Goal: Information Seeking & Learning: Learn about a topic

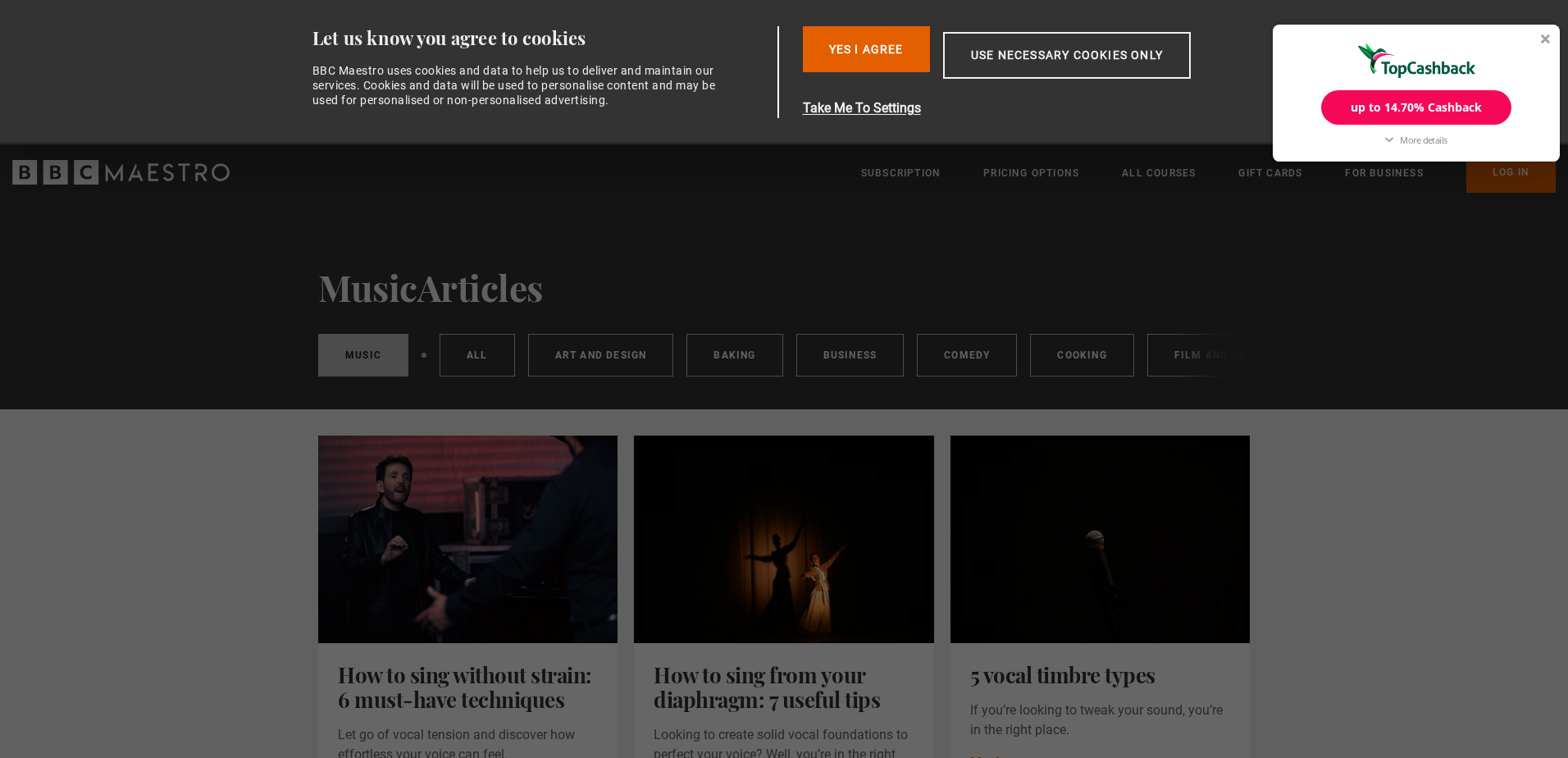
click at [1417, 142] on div "More details" at bounding box center [1423, 140] width 47 height 12
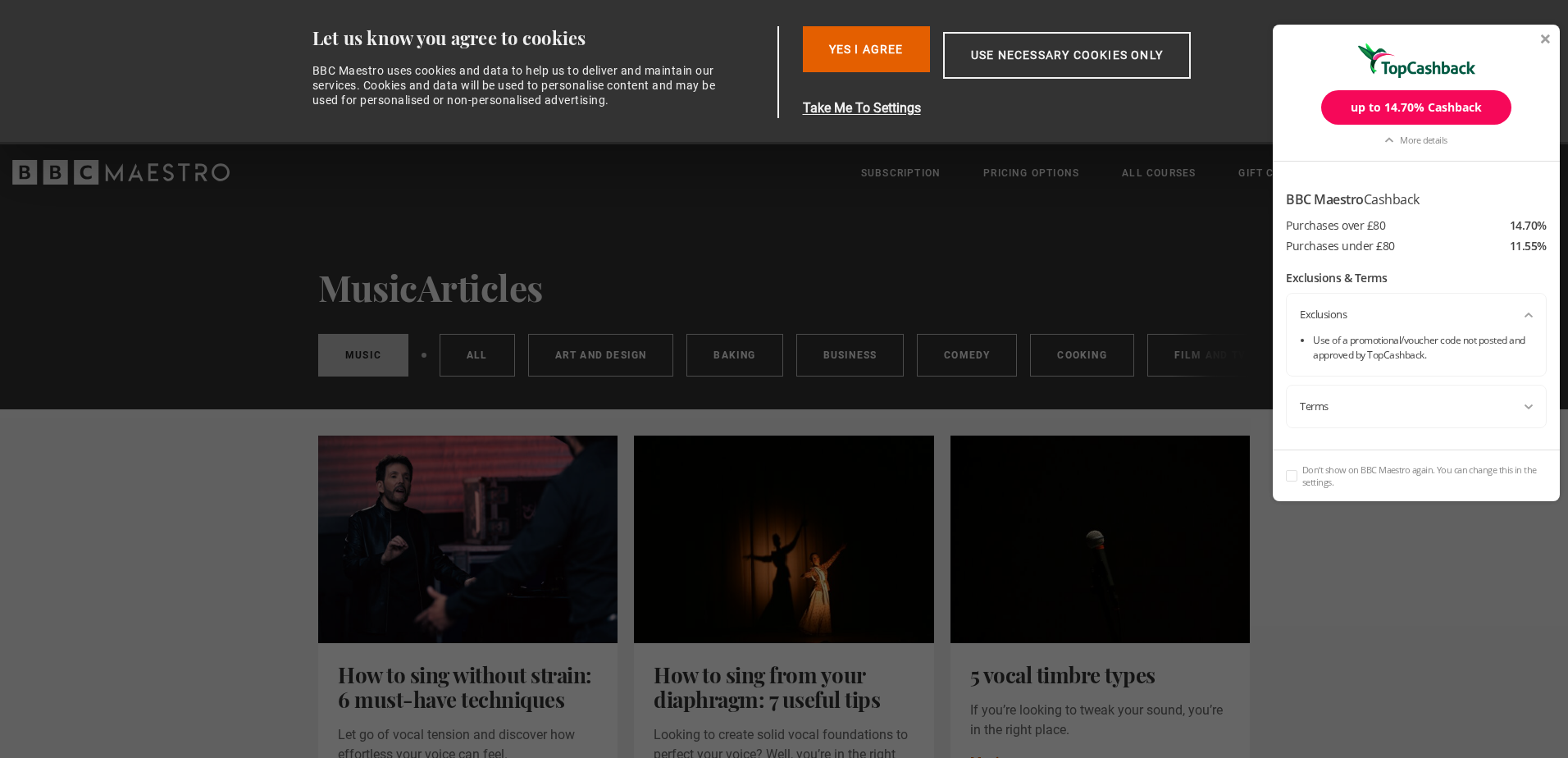
click at [1382, 106] on div "up to 14.70% Cashback" at bounding box center [1416, 107] width 191 height 34
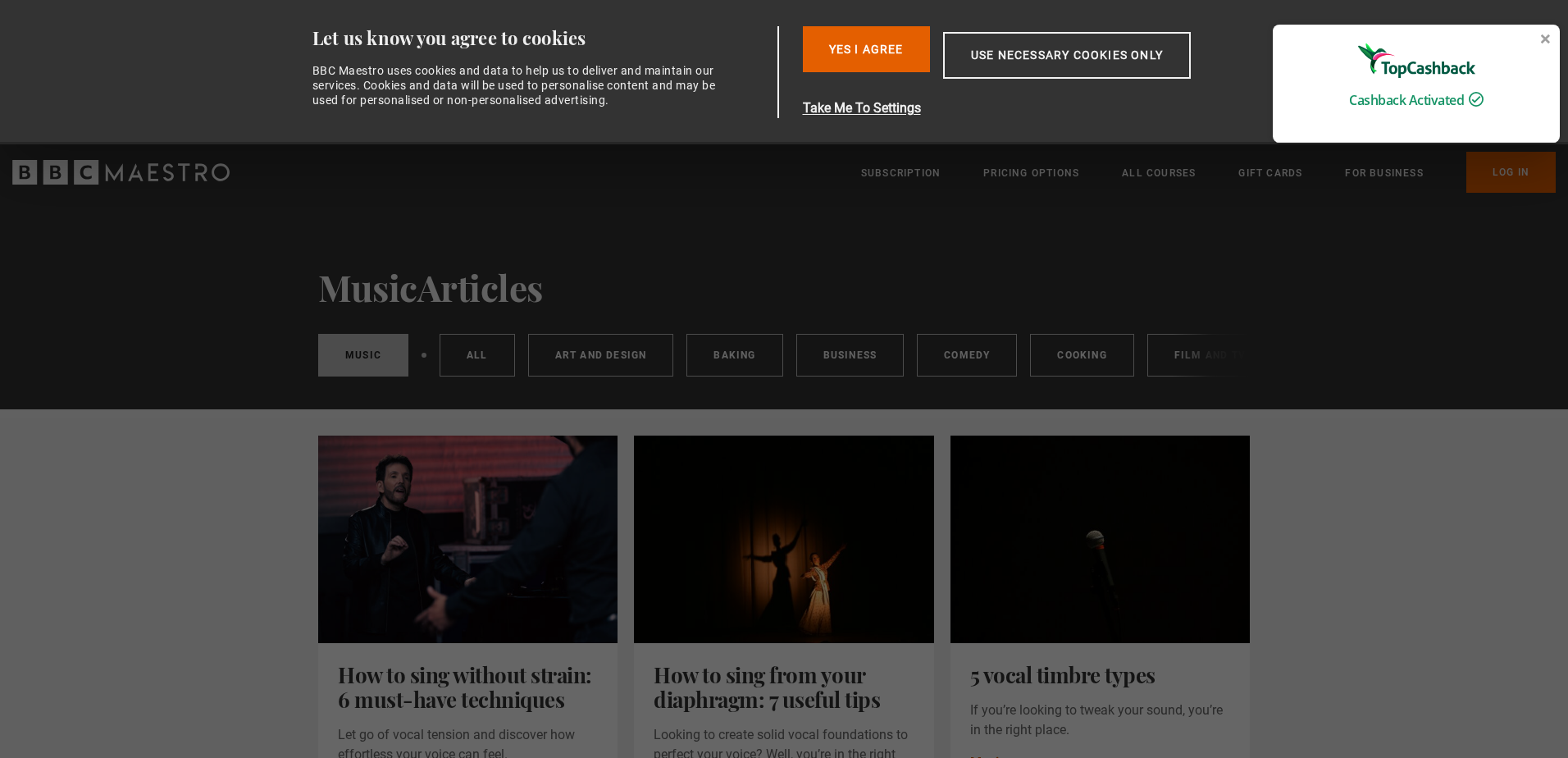
click at [1125, 118] on div "Consent Details [#IABV2SETTINGS#] About Let us know you agree to cookies BBC Ma…" at bounding box center [784, 72] width 1034 height 144
click at [883, 50] on button "Yes I Agree" at bounding box center [866, 49] width 127 height 46
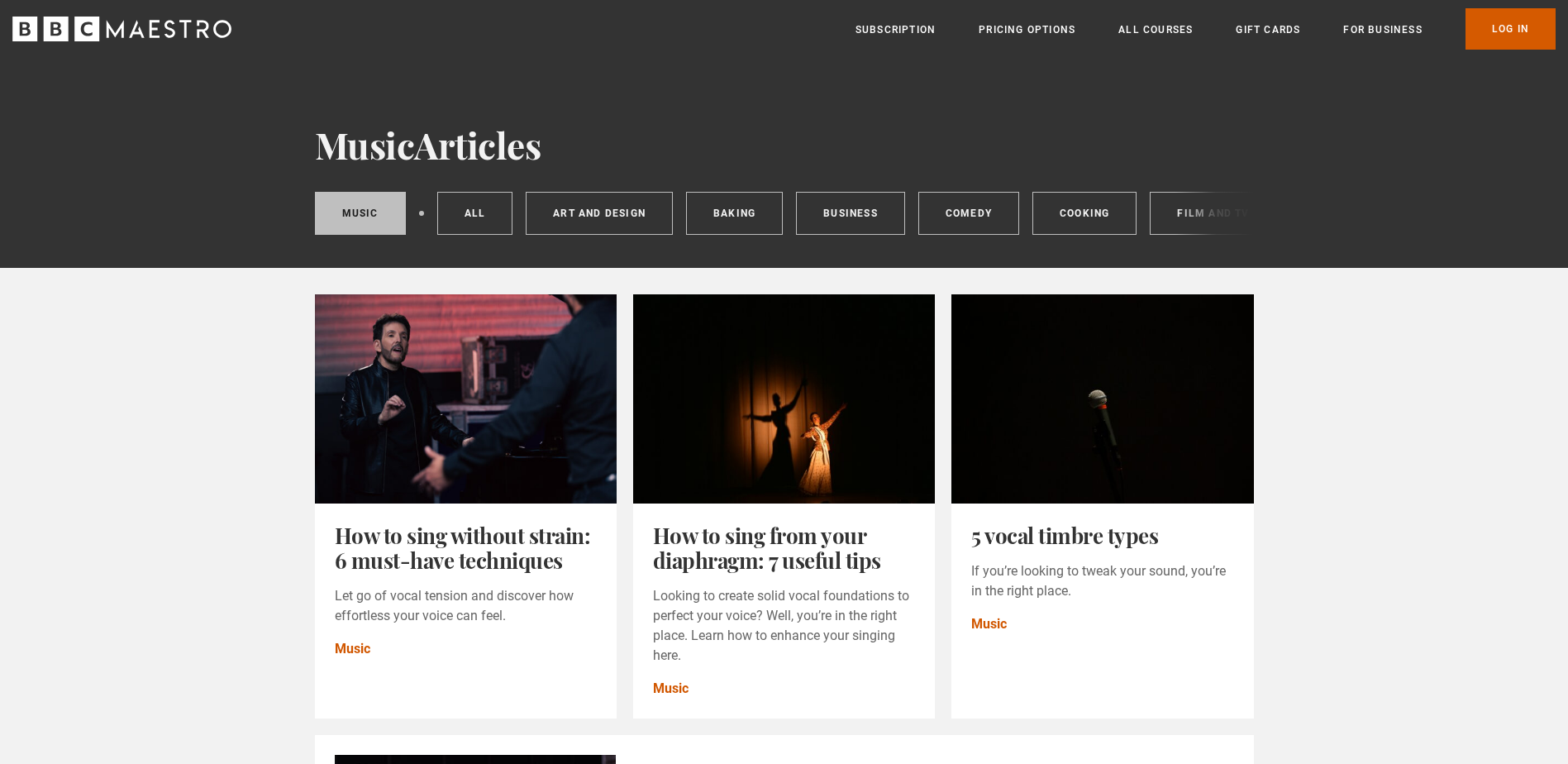
click at [1497, 29] on link "Log In" at bounding box center [1511, 28] width 90 height 42
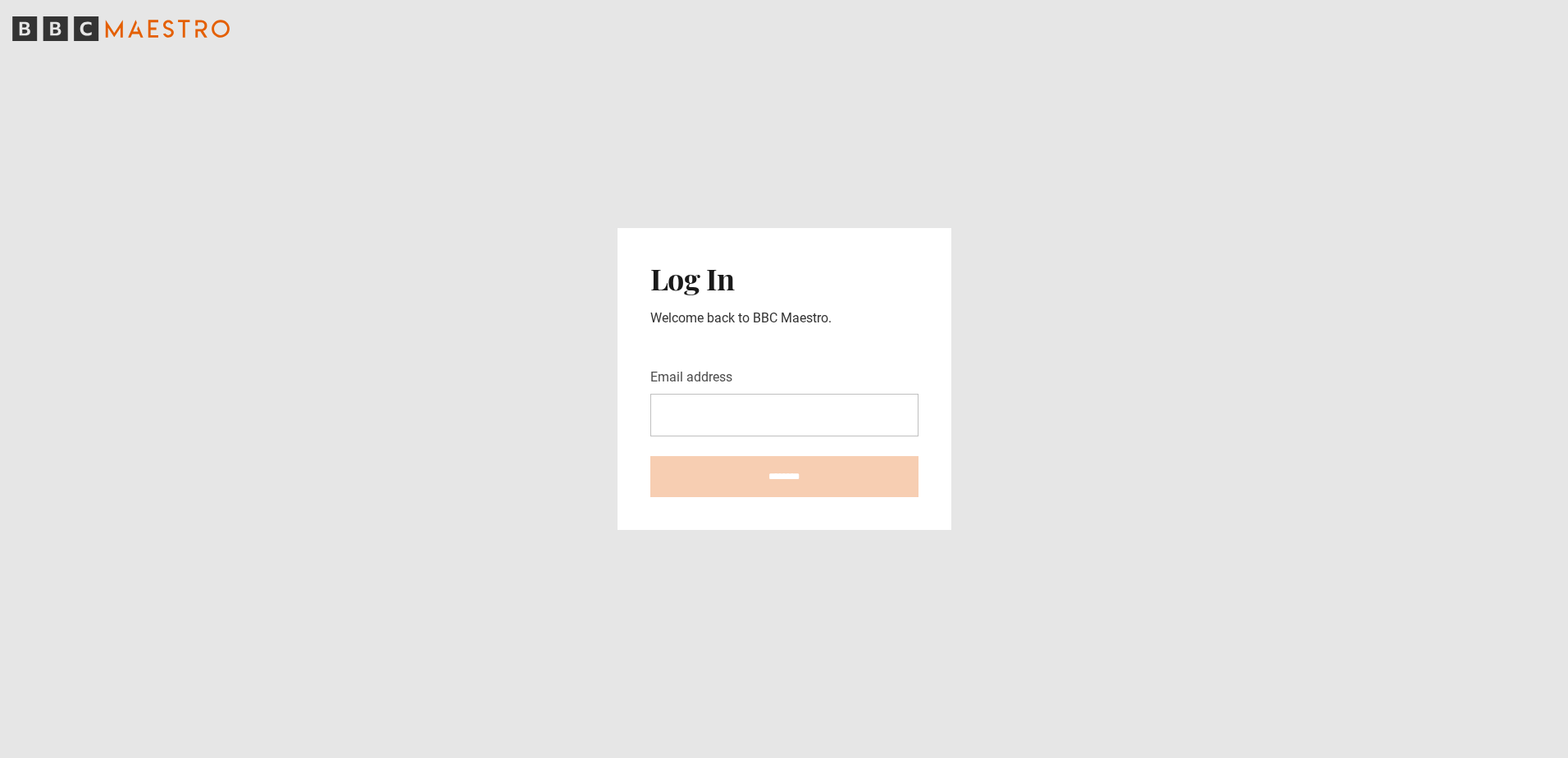
click at [807, 412] on input "Email address" at bounding box center [784, 415] width 268 height 43
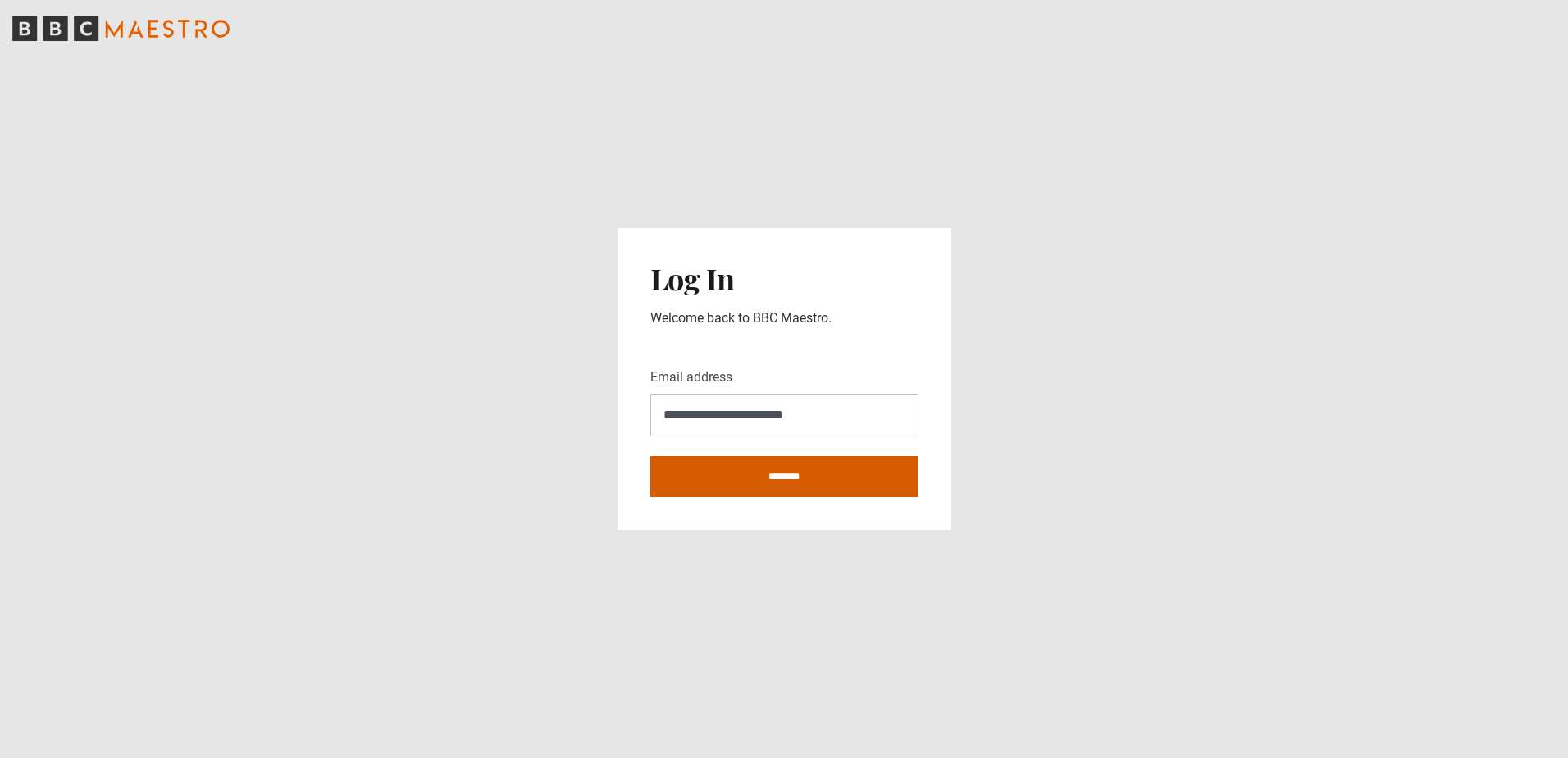
type input "**********"
click at [786, 482] on input "********" at bounding box center [784, 476] width 268 height 41
type input "**********"
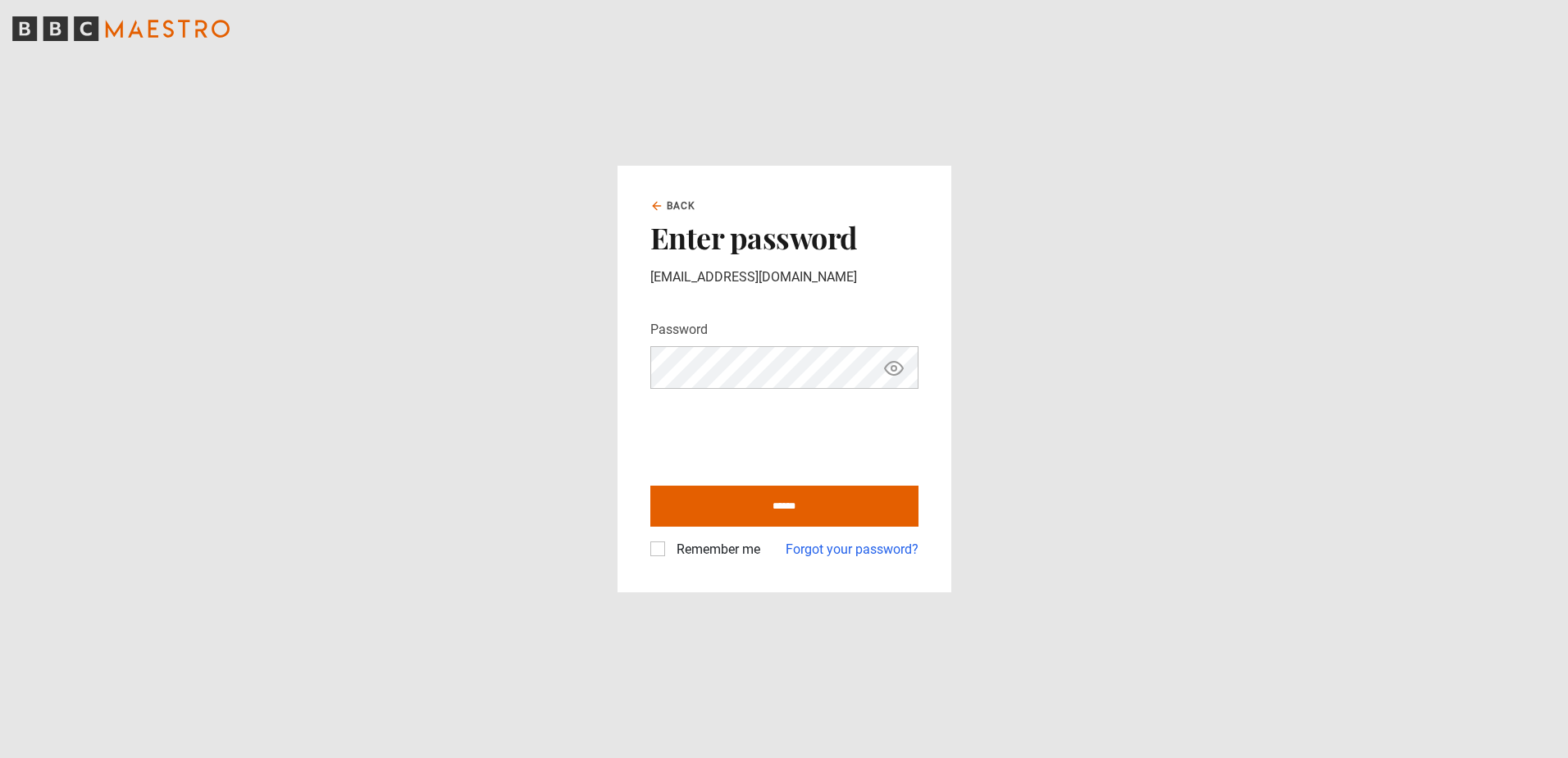
click at [1056, 461] on main "Back Enter password hendeha14@googlemail.com Password Your password is hidden *…" at bounding box center [784, 379] width 1568 height 758
click at [670, 552] on label "Remember me" at bounding box center [715, 549] width 90 height 19
click at [786, 504] on input "******" at bounding box center [784, 506] width 268 height 41
type input "**********"
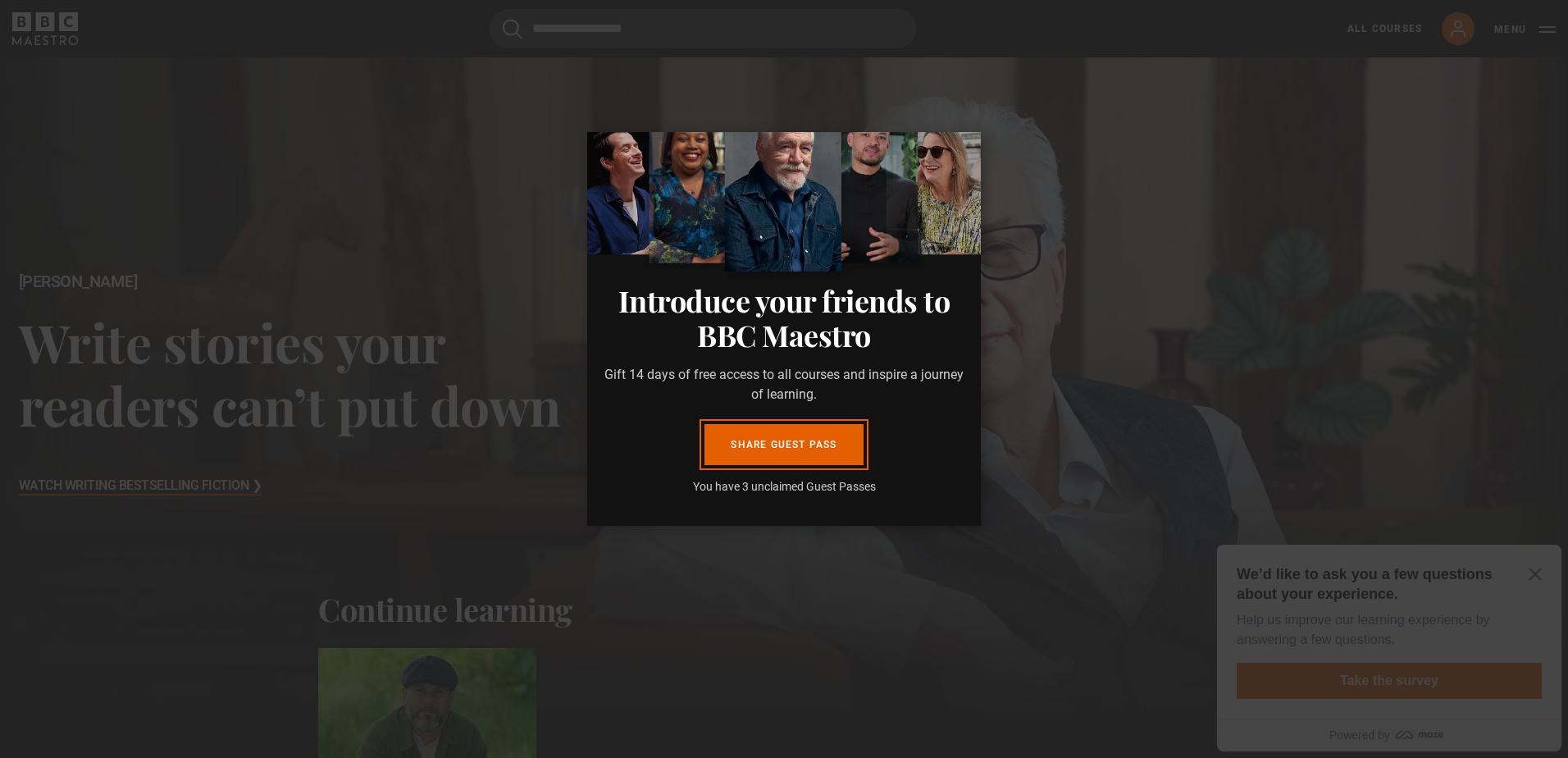
scroll to position [80, 0]
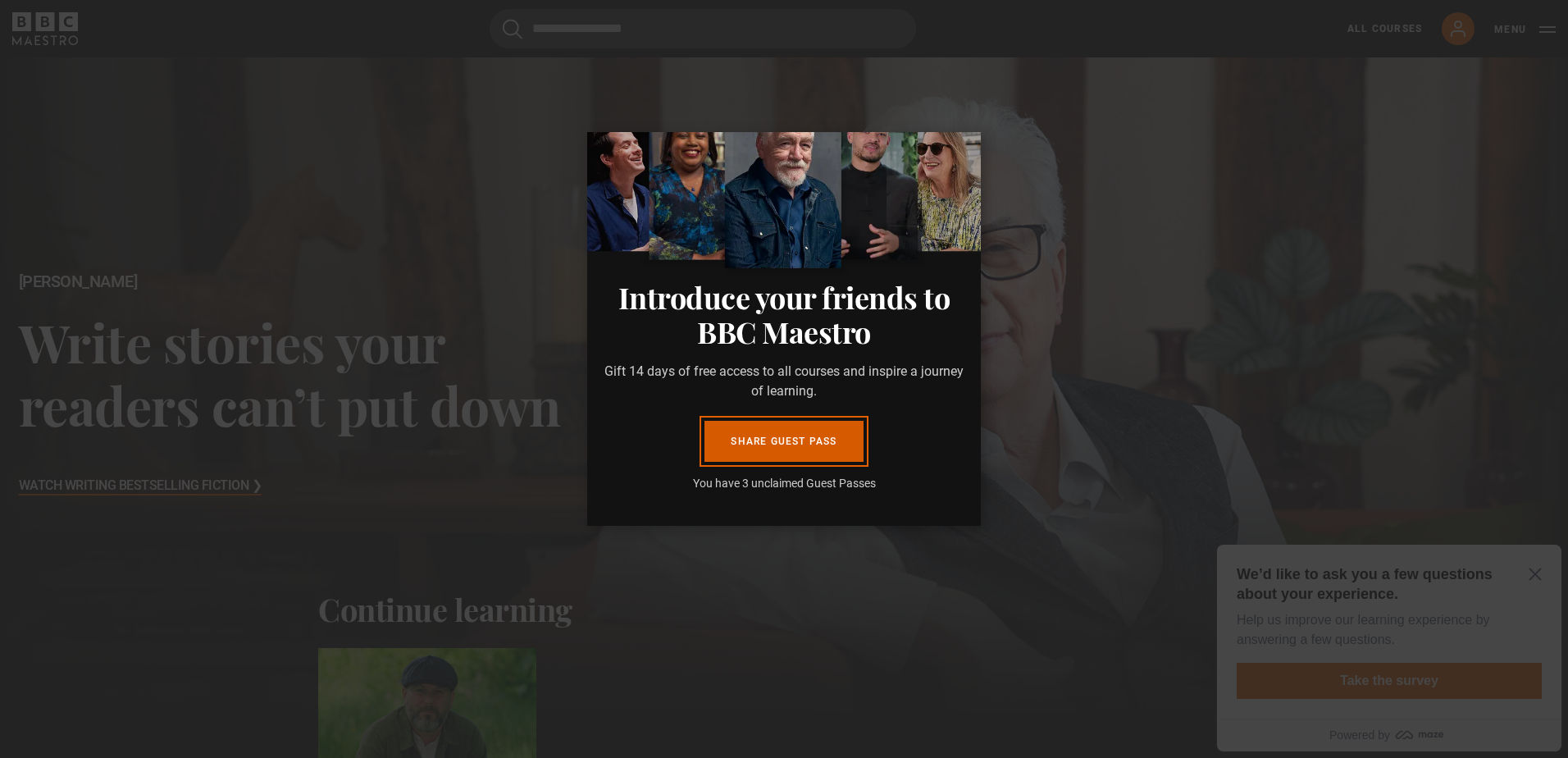
click at [774, 437] on link "Share guest pass" at bounding box center [784, 441] width 158 height 41
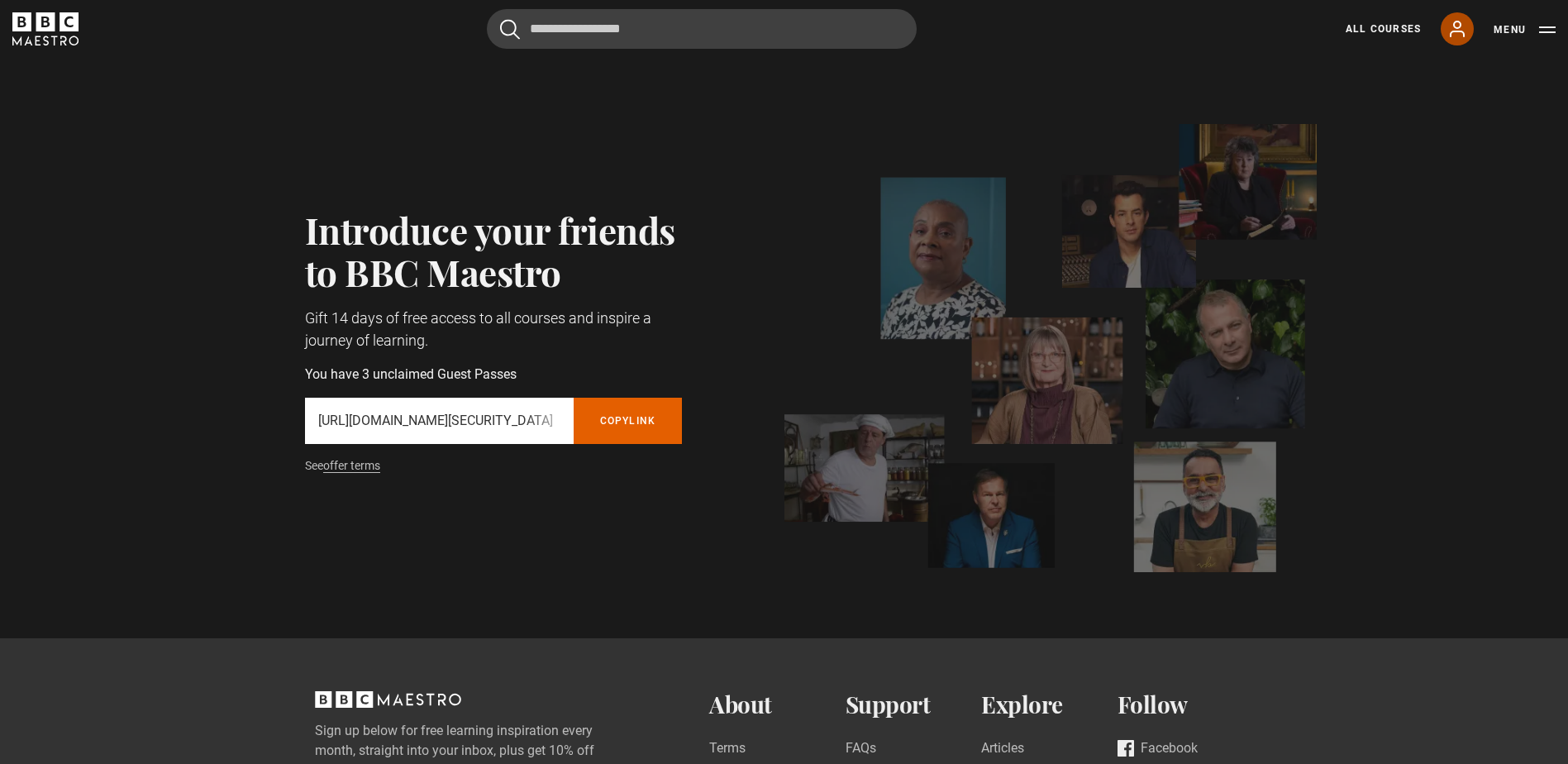
click at [1459, 33] on icon at bounding box center [1457, 28] width 19 height 19
click at [1374, 31] on link "All Courses" at bounding box center [1383, 28] width 75 height 15
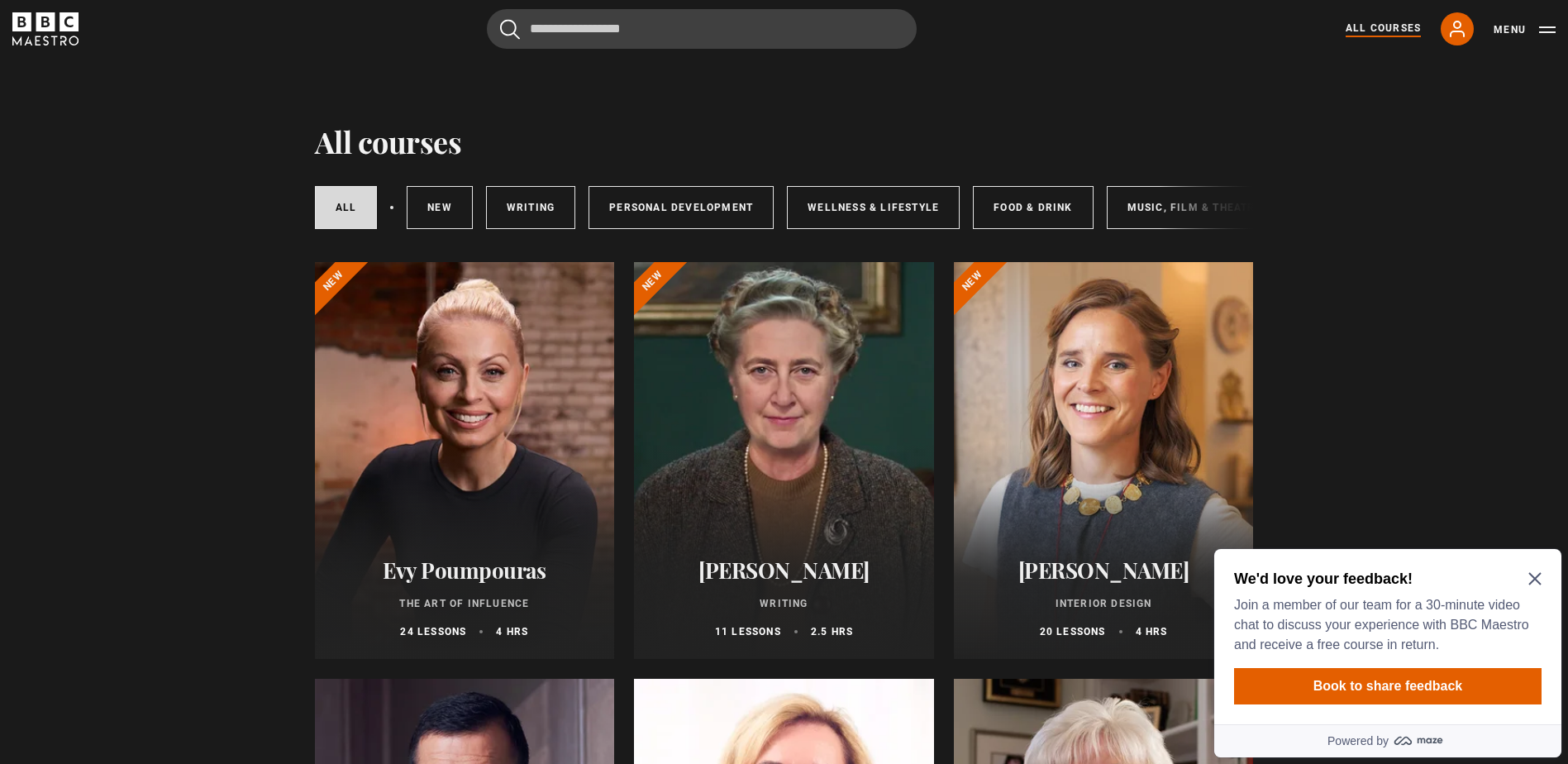
click at [1541, 583] on icon "Close Maze Prompt" at bounding box center [1535, 578] width 13 height 13
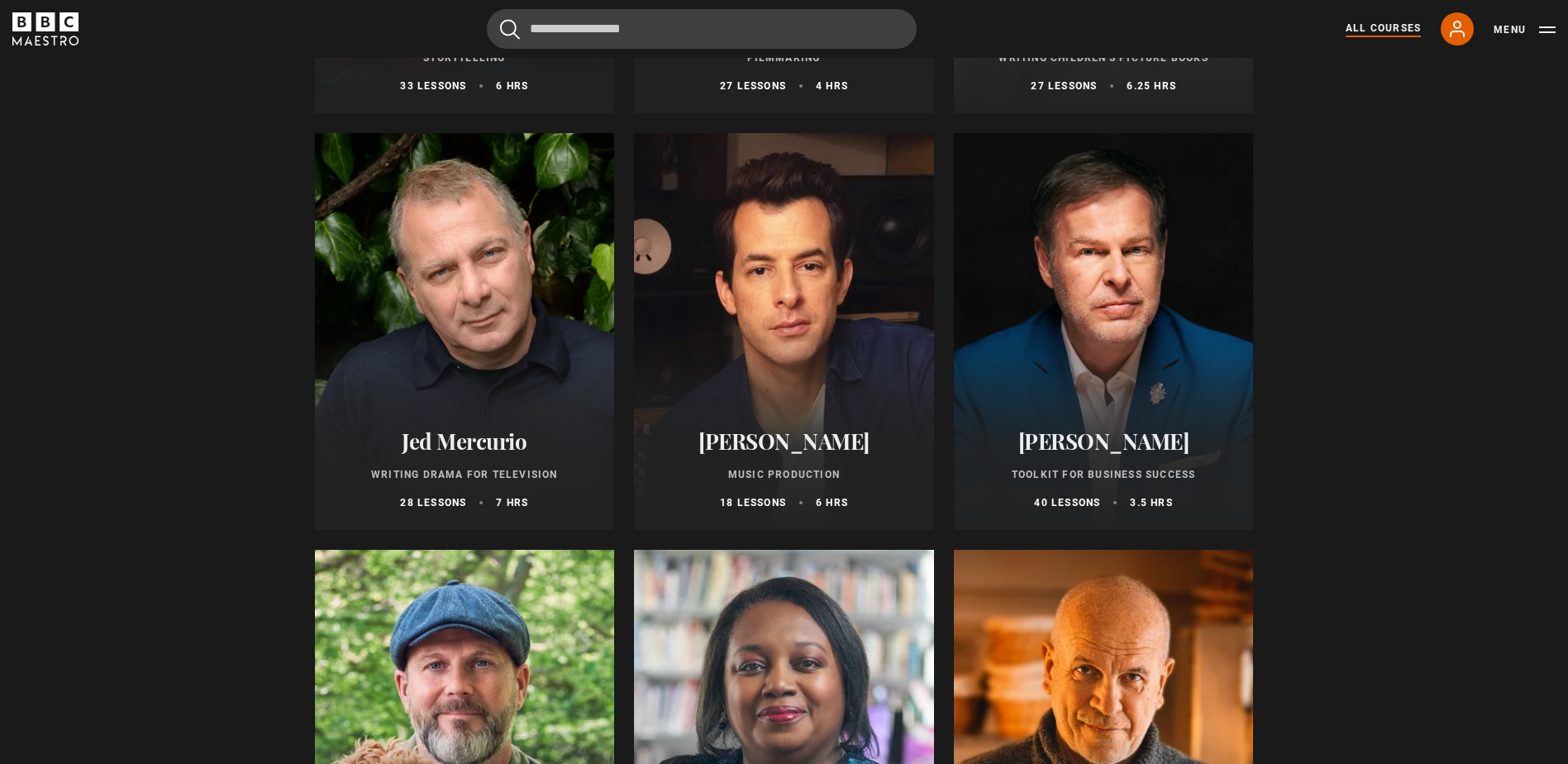
scroll to position [5043, 0]
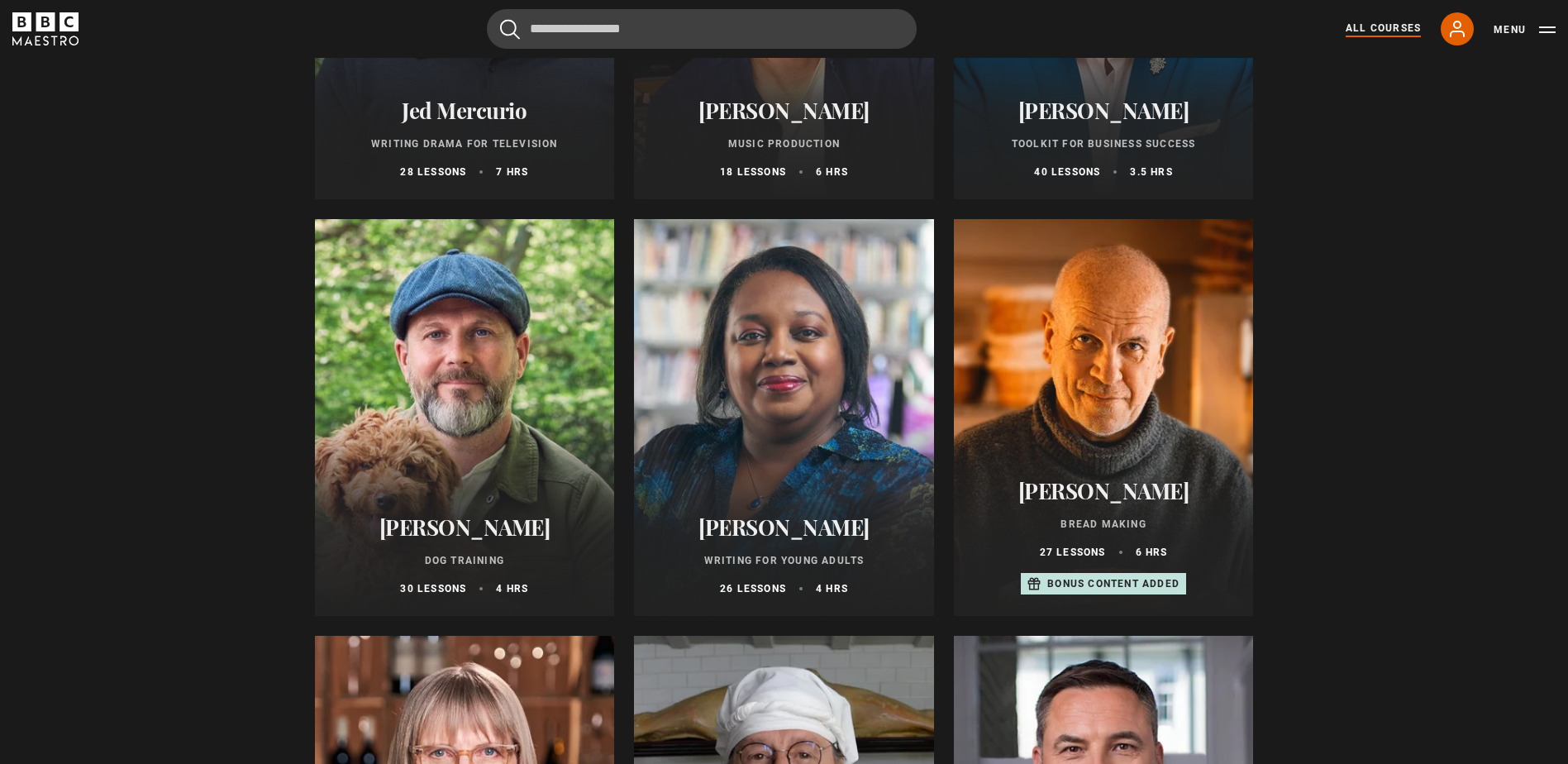
click at [375, 418] on div at bounding box center [465, 417] width 300 height 397
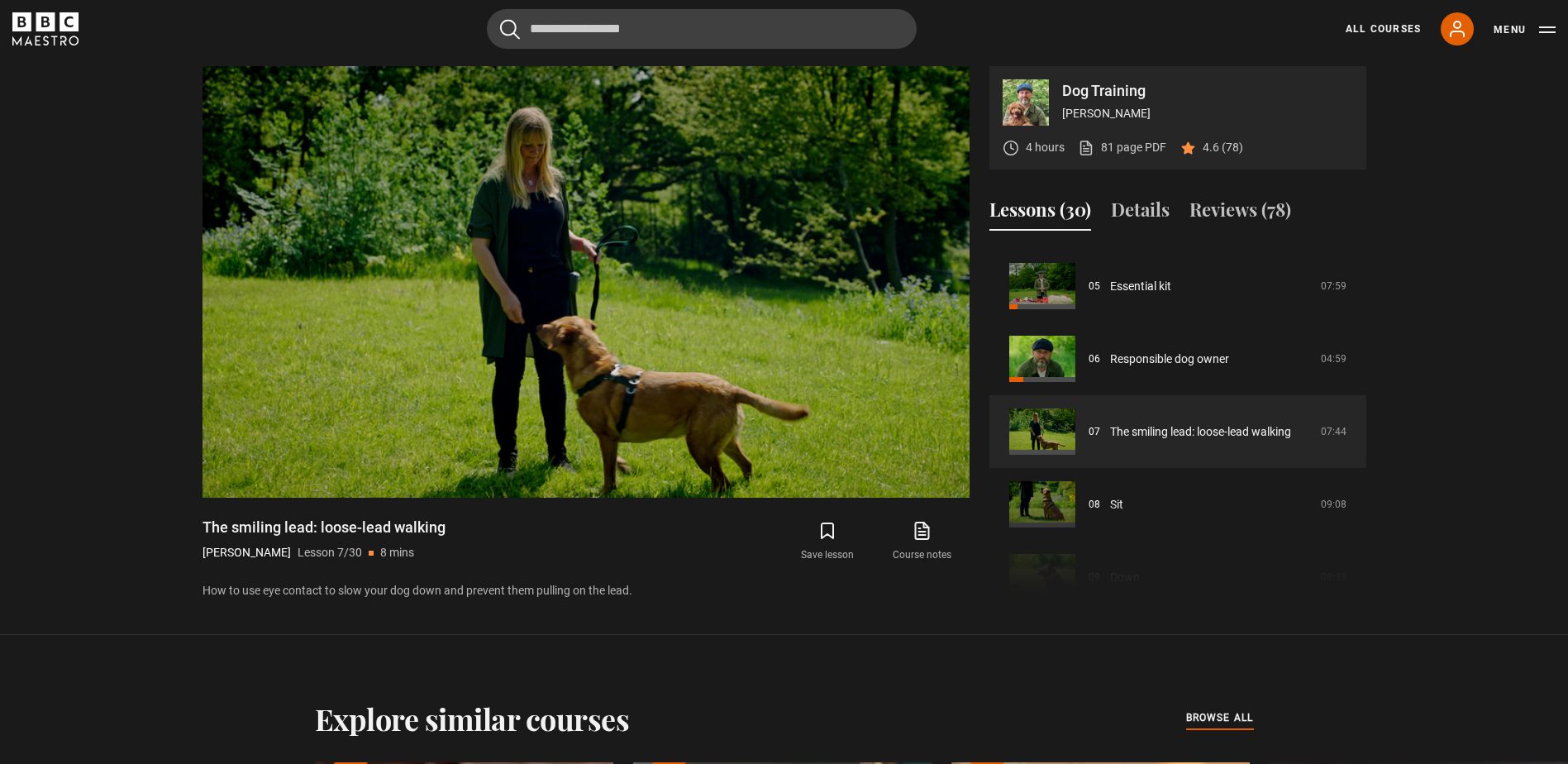
scroll to position [352, 0]
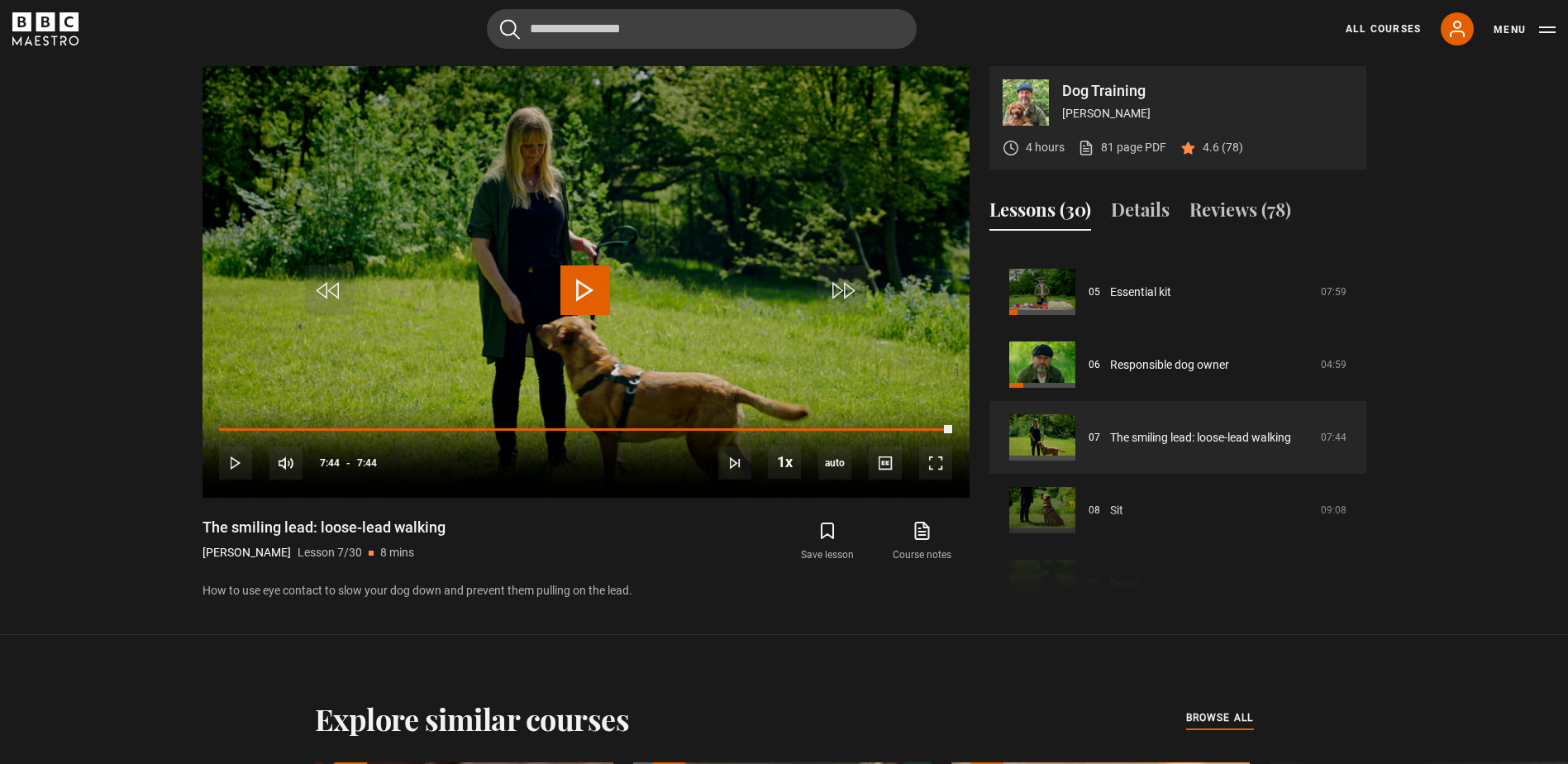
drag, startPoint x: 937, startPoint y: 429, endPoint x: 976, endPoint y: 432, distance: 39.1
click at [976, 432] on div "Dog Training Steve Mann 4 hours 81 page PDF (opens in new tab) 4.6 (78) Video P…" at bounding box center [784, 334] width 1164 height 535
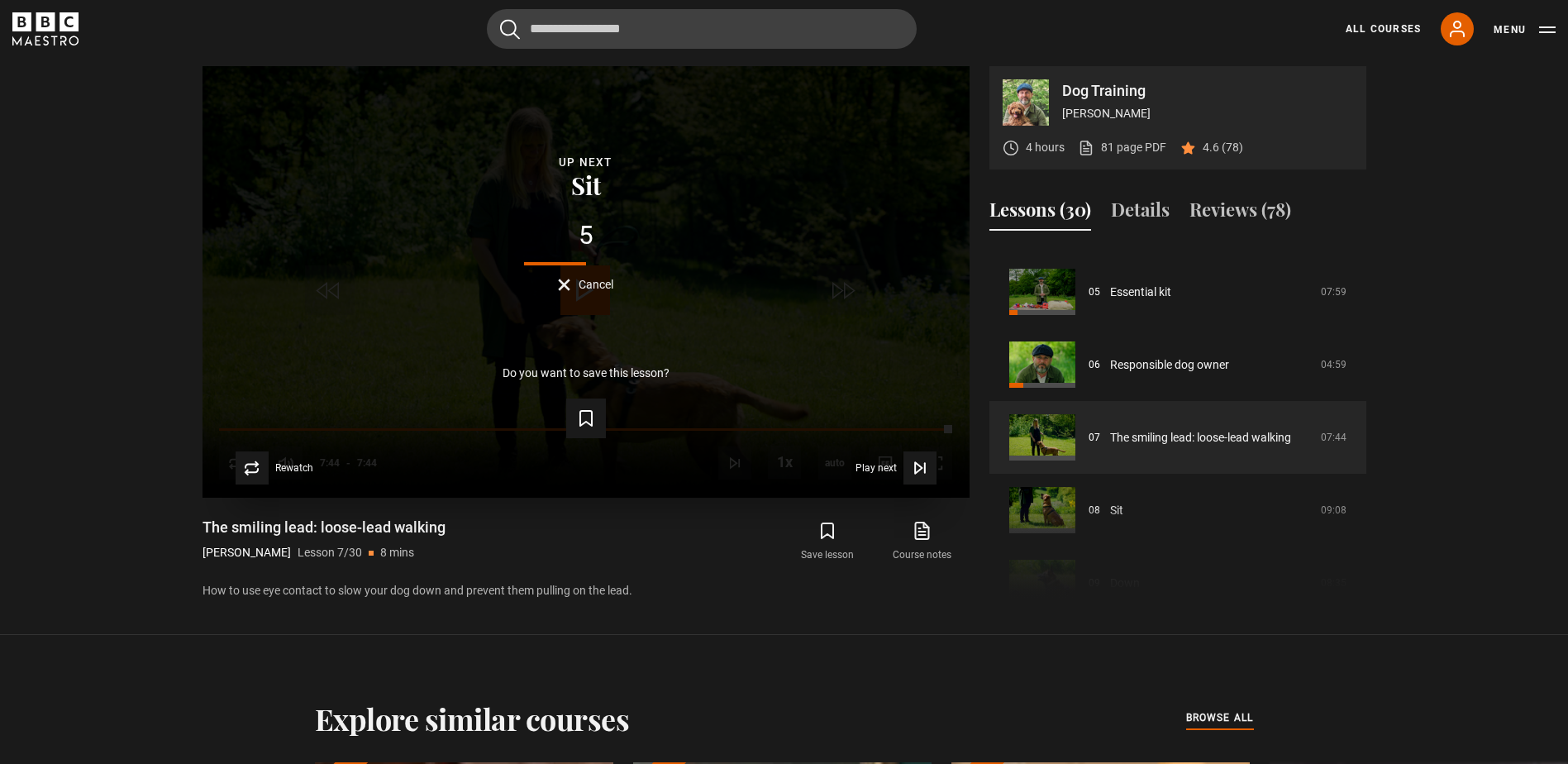
click at [594, 285] on span "Cancel" at bounding box center [596, 284] width 35 height 12
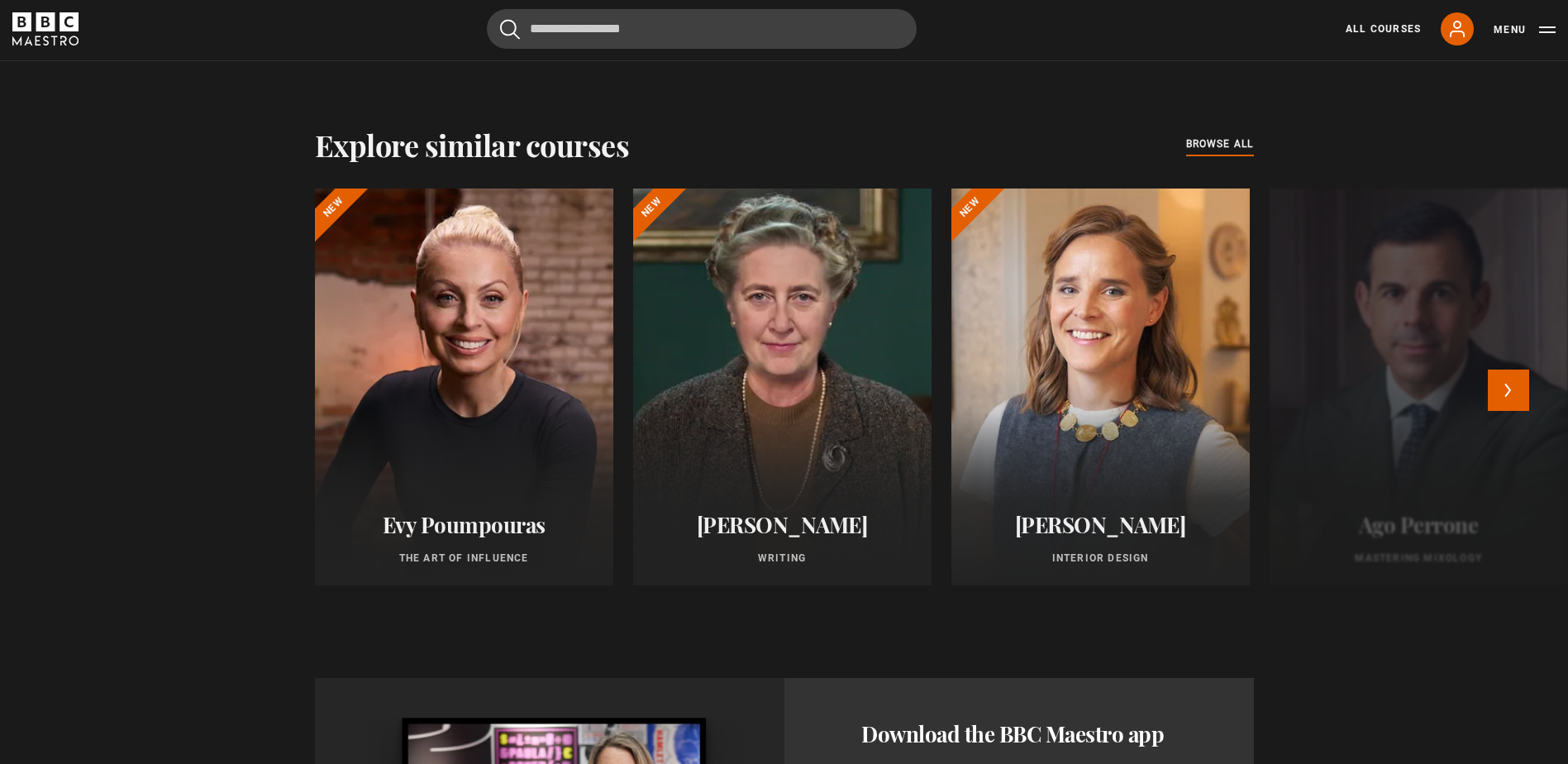
scroll to position [1351, 0]
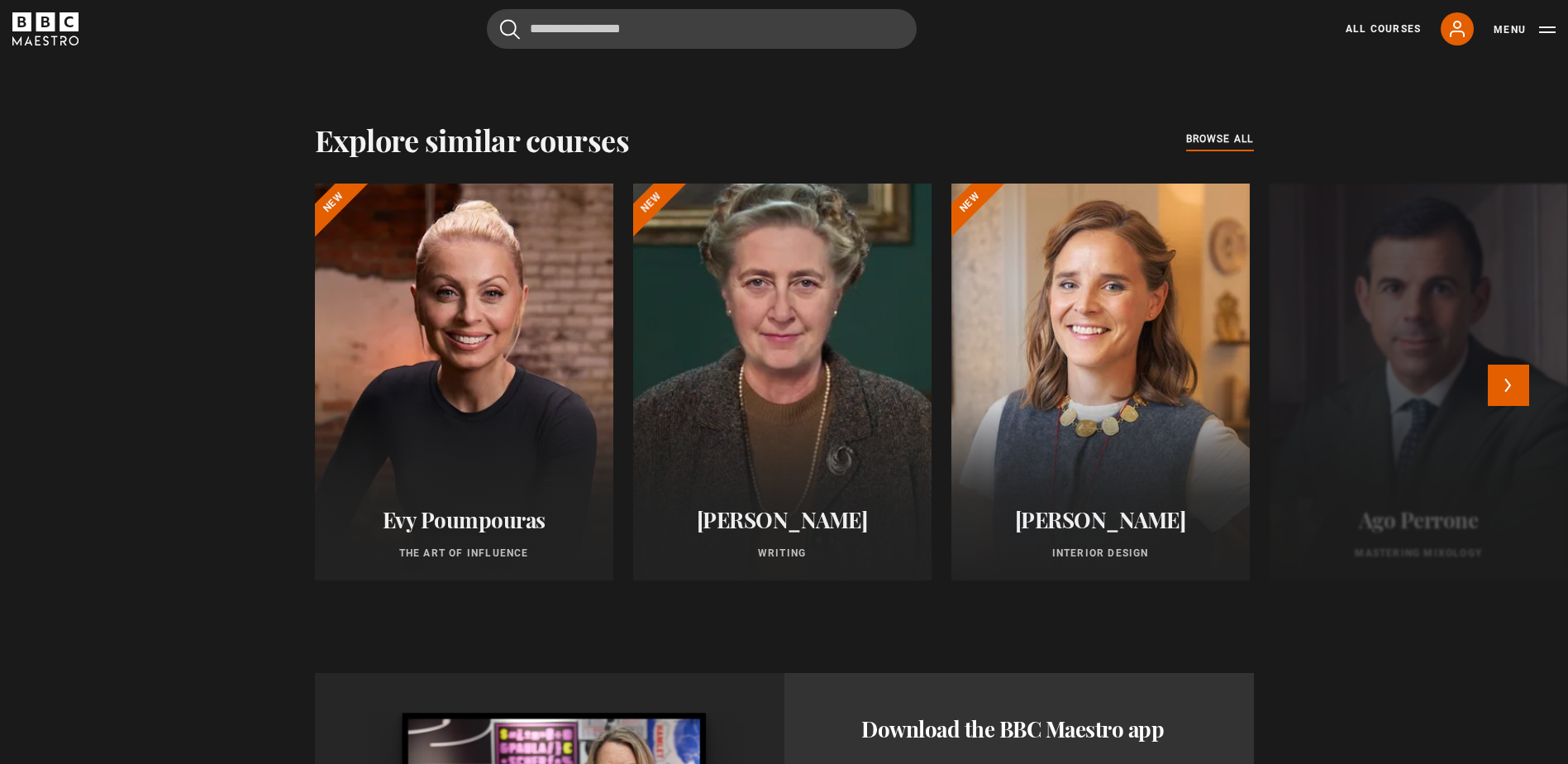
click at [825, 406] on div at bounding box center [782, 382] width 328 height 436
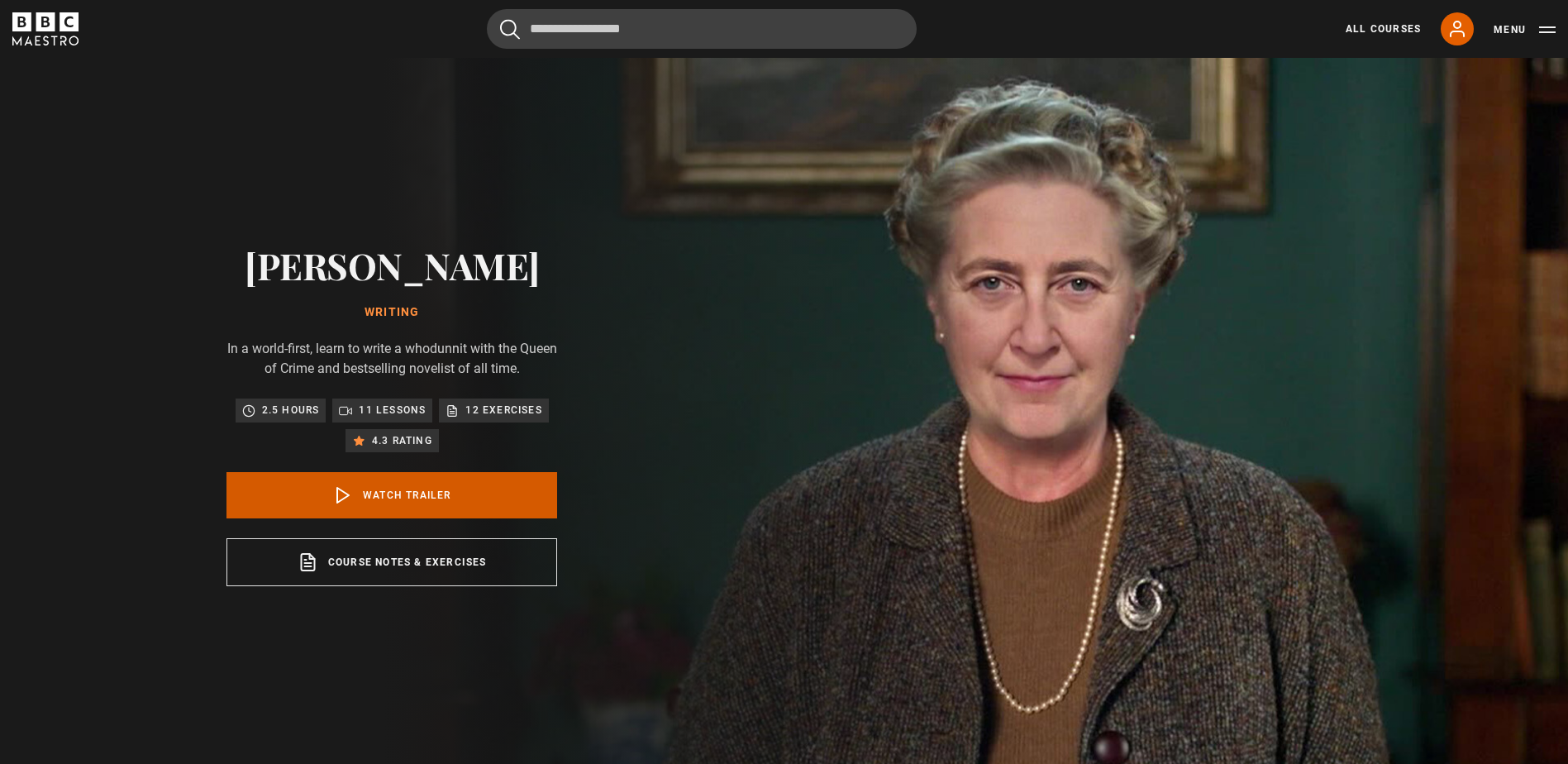
click at [375, 488] on link "Watch Trailer" at bounding box center [392, 495] width 331 height 46
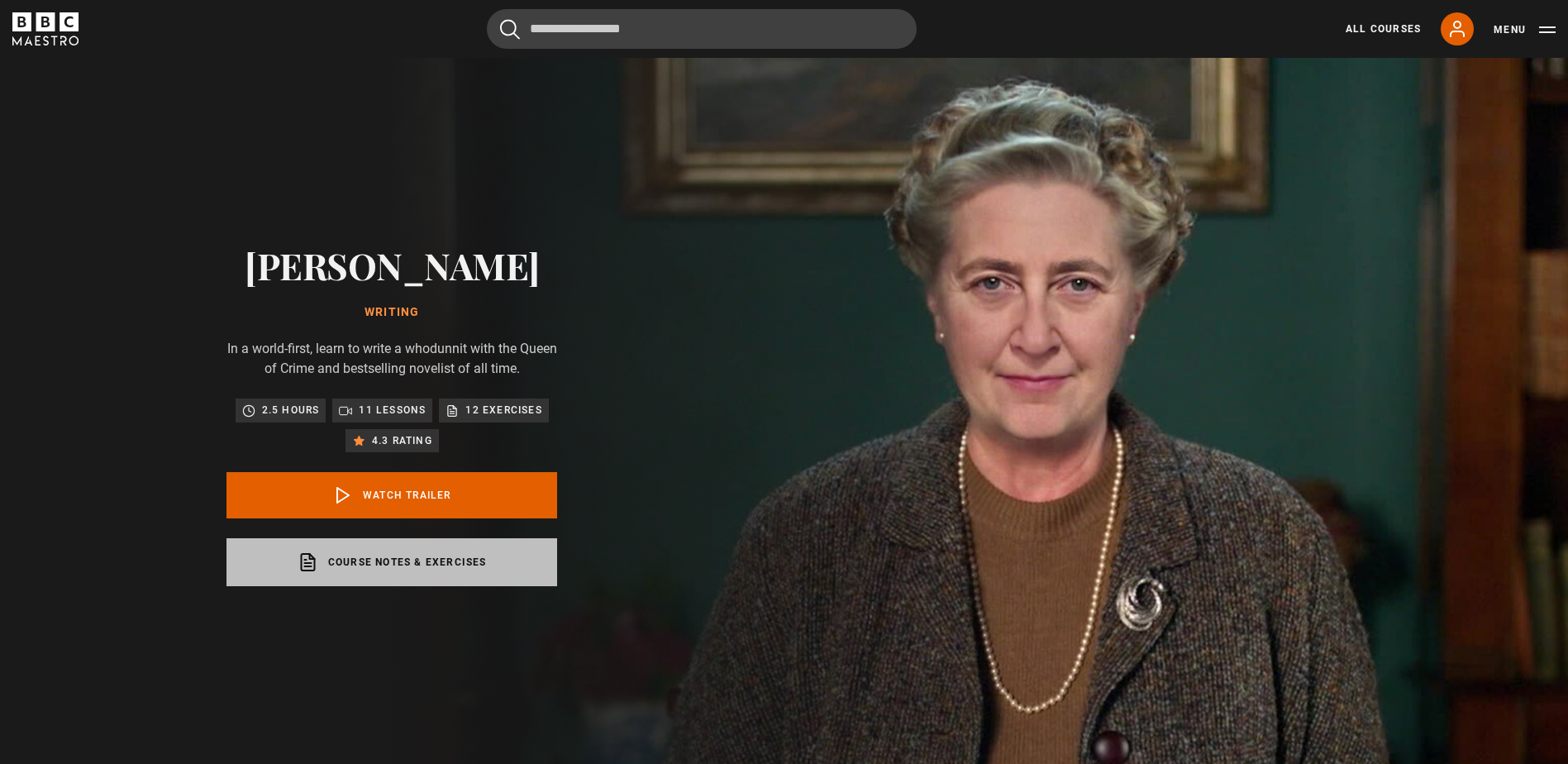
click at [337, 568] on link "Course notes & exercises opens in a new tab" at bounding box center [392, 562] width 331 height 48
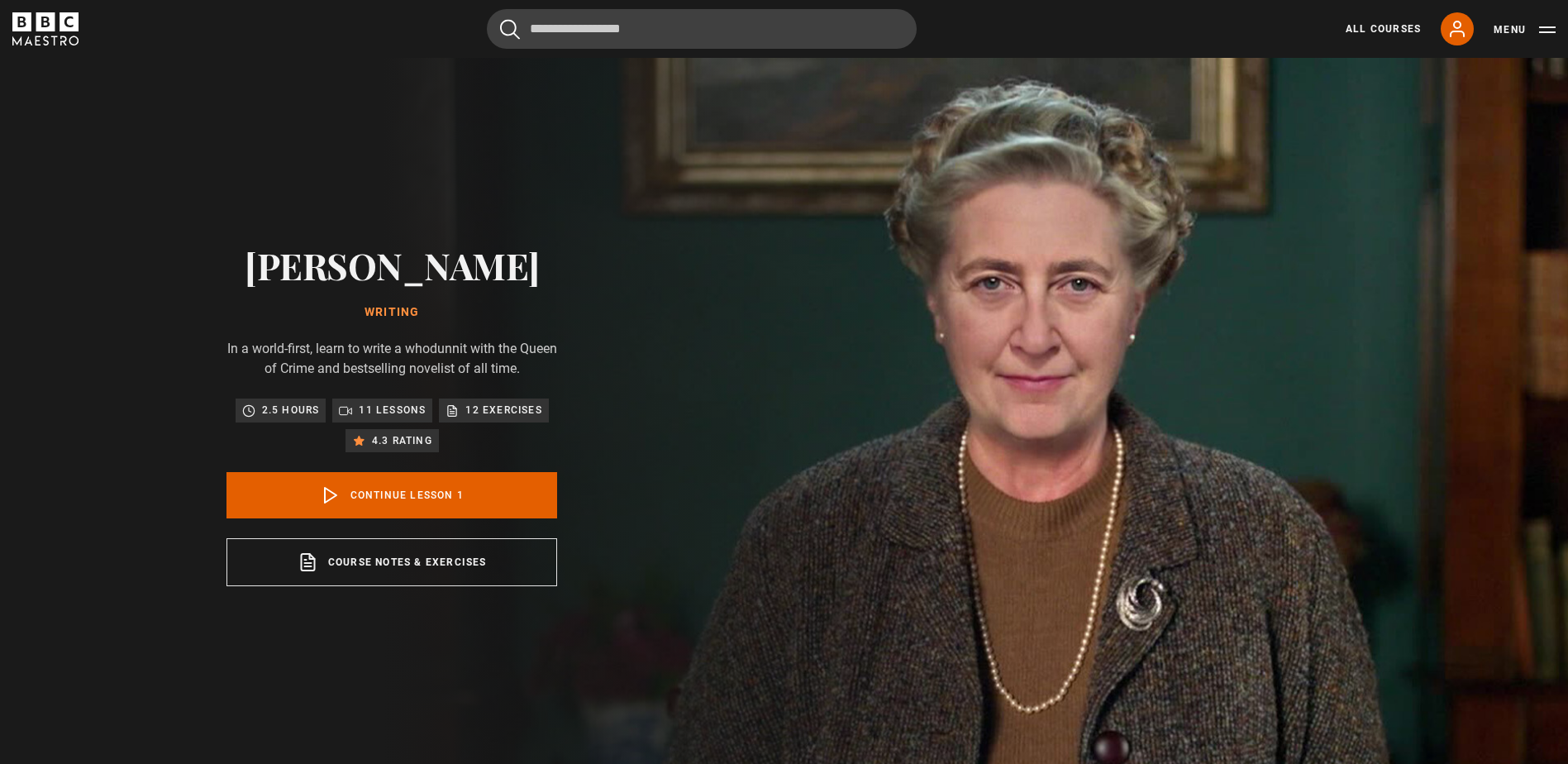
scroll to position [772, 0]
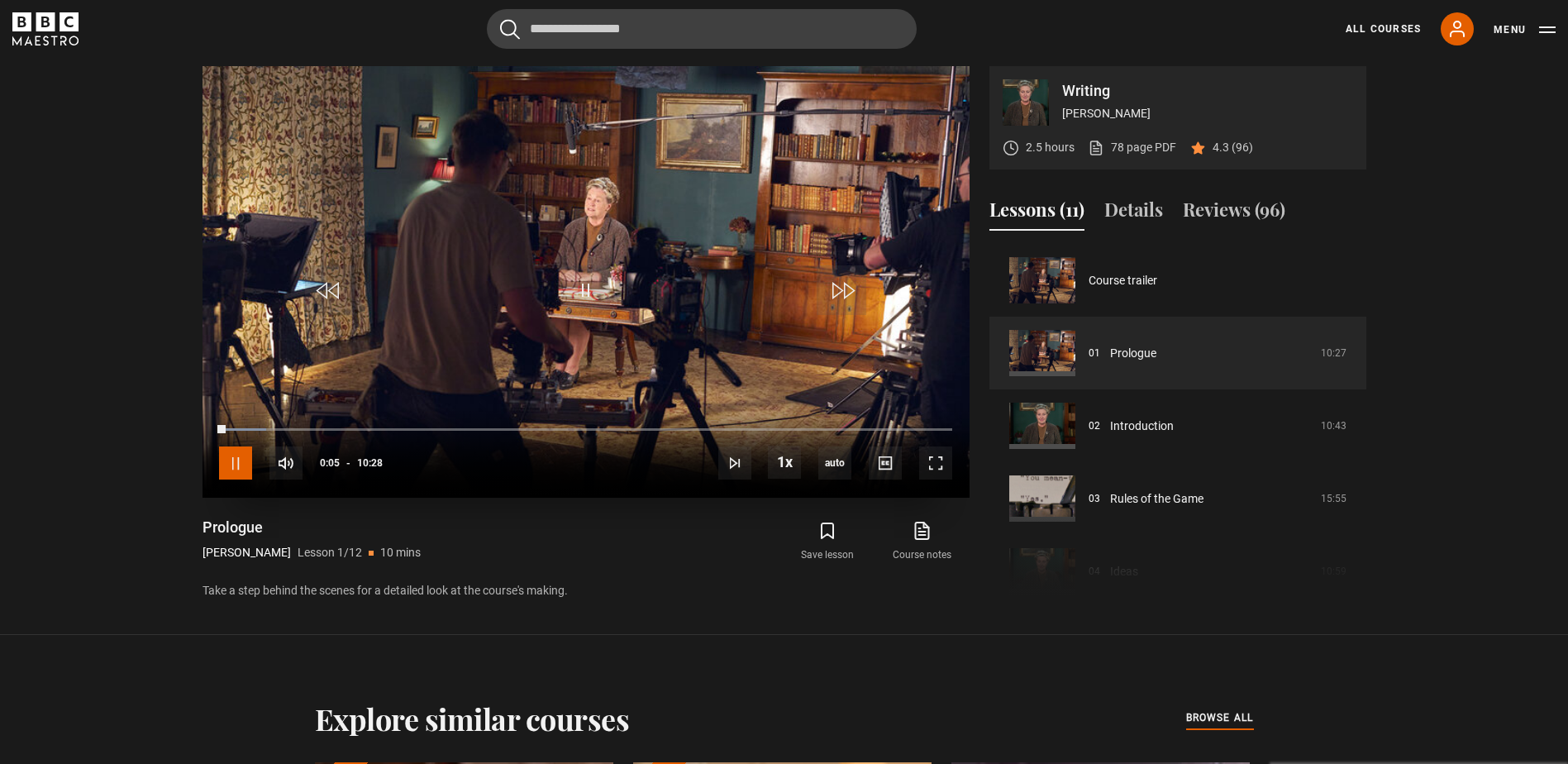
click at [237, 467] on span "Video Player" at bounding box center [235, 462] width 33 height 33
